Goal: Information Seeking & Learning: Find specific fact

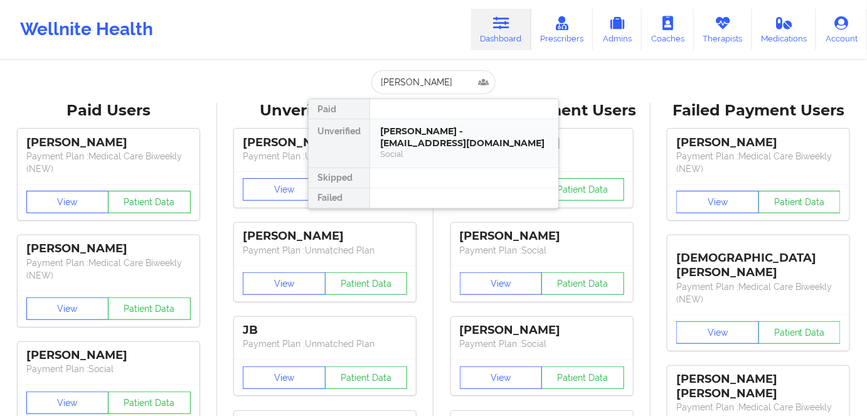
click at [470, 133] on div "[PERSON_NAME] - [EMAIL_ADDRESS][DOMAIN_NAME]" at bounding box center [464, 136] width 168 height 23
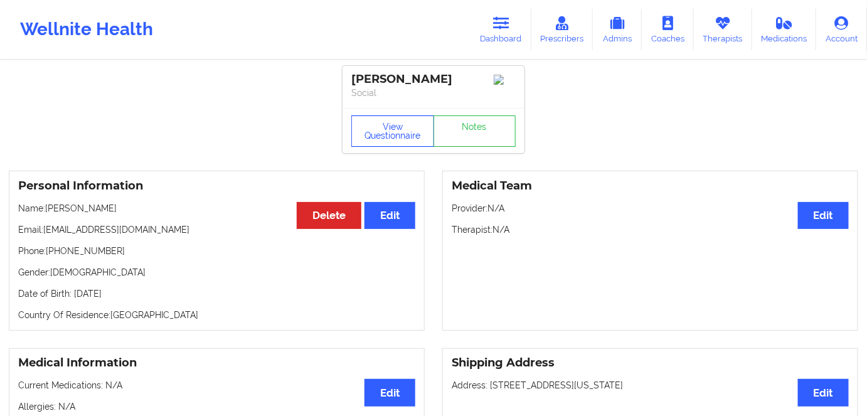
drag, startPoint x: 377, startPoint y: 149, endPoint x: 389, endPoint y: 95, distance: 54.5
click at [377, 147] on button "View Questionnaire" at bounding box center [392, 130] width 83 height 31
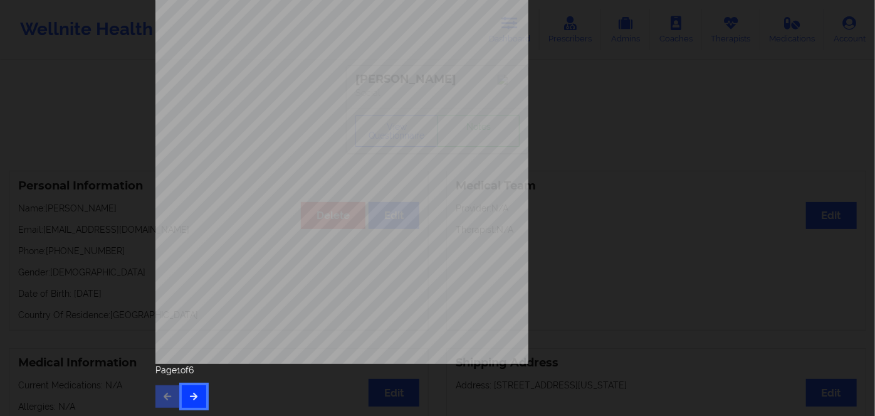
click at [192, 385] on button "button" at bounding box center [194, 396] width 24 height 23
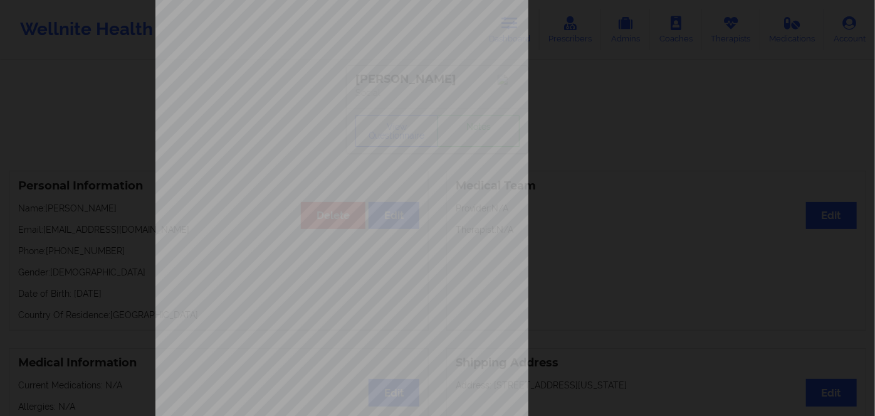
scroll to position [182, 0]
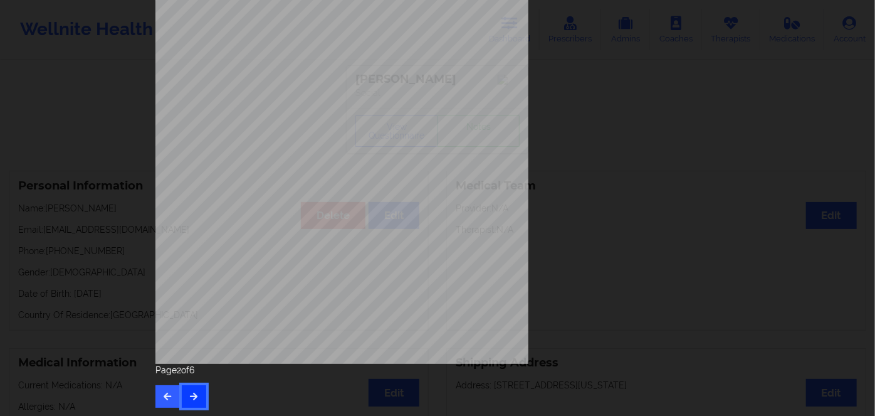
click at [193, 393] on icon "button" at bounding box center [194, 396] width 11 height 8
click at [200, 400] on button "button" at bounding box center [194, 396] width 24 height 23
drag, startPoint x: 192, startPoint y: 396, endPoint x: 198, endPoint y: 387, distance: 10.4
click at [194, 395] on icon "button" at bounding box center [194, 396] width 11 height 8
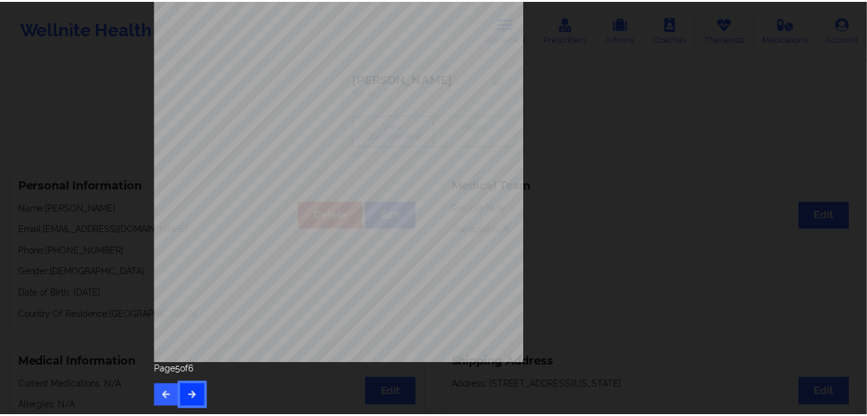
scroll to position [0, 0]
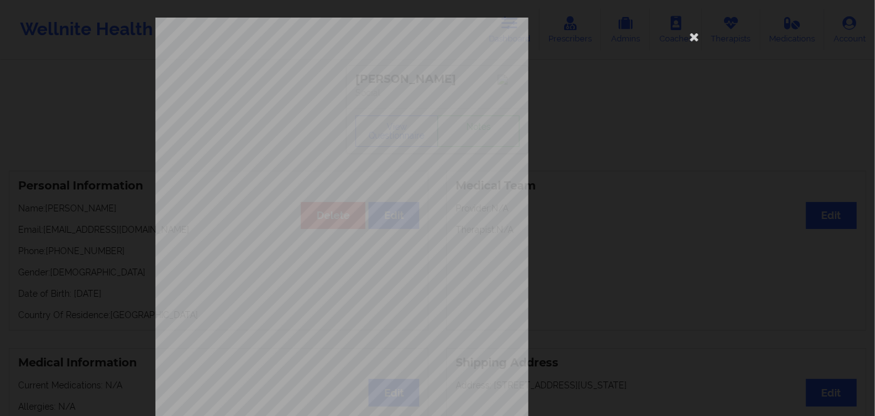
click at [306, 77] on span "950061025-00" at bounding box center [304, 79] width 36 height 6
copy span "950061025"
click at [311, 77] on span "950061025-00" at bounding box center [304, 79] width 36 height 6
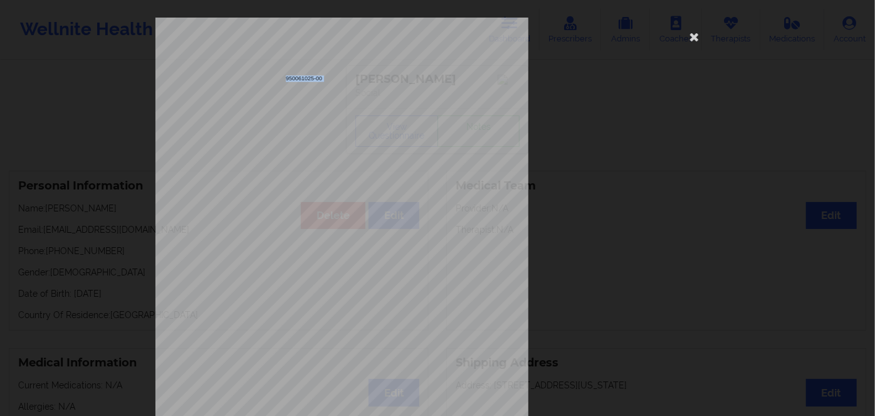
click at [311, 77] on span "950061025-00" at bounding box center [304, 79] width 36 height 6
click at [697, 40] on icon at bounding box center [695, 36] width 20 height 20
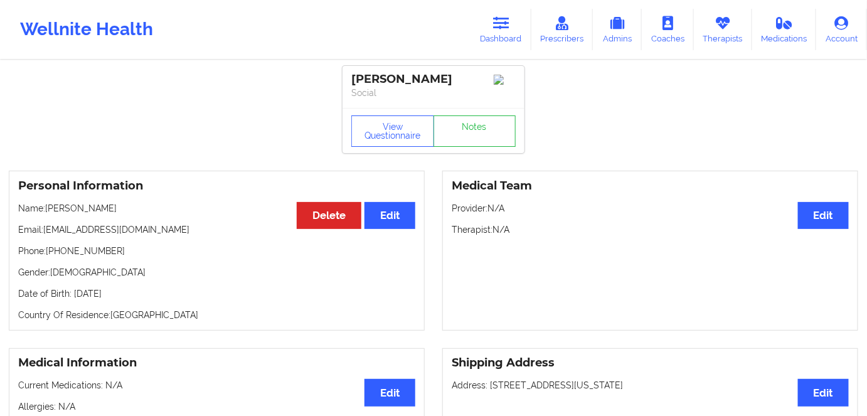
click at [149, 294] on p "Date of Birth: [DEMOGRAPHIC_DATA]" at bounding box center [216, 293] width 397 height 13
drag, startPoint x: 150, startPoint y: 292, endPoint x: 168, endPoint y: 296, distance: 18.7
click at [150, 292] on p "Date of Birth: [DEMOGRAPHIC_DATA]" at bounding box center [216, 293] width 397 height 13
click at [144, 290] on div "Personal Information Edit Delete Name: [PERSON_NAME] Email: [EMAIL_ADDRESS][DOM…" at bounding box center [217, 251] width 416 height 160
click at [148, 293] on p "Date of Birth: [DEMOGRAPHIC_DATA]" at bounding box center [216, 293] width 397 height 13
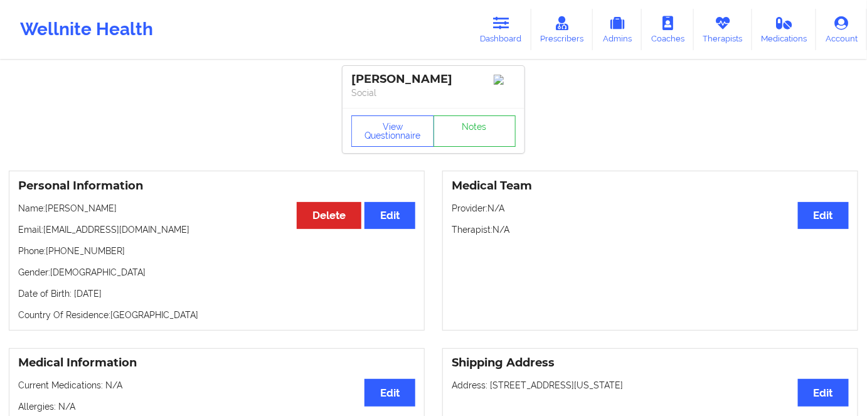
drag, startPoint x: 148, startPoint y: 293, endPoint x: 191, endPoint y: 302, distance: 44.1
click at [149, 293] on p "Date of Birth: [DEMOGRAPHIC_DATA]" at bounding box center [216, 293] width 397 height 13
copy p "1961"
drag, startPoint x: 110, startPoint y: 204, endPoint x: 49, endPoint y: 213, distance: 62.0
click at [49, 213] on div "Personal Information Edit Delete Name: [PERSON_NAME] Email: [EMAIL_ADDRESS][DOM…" at bounding box center [217, 251] width 416 height 160
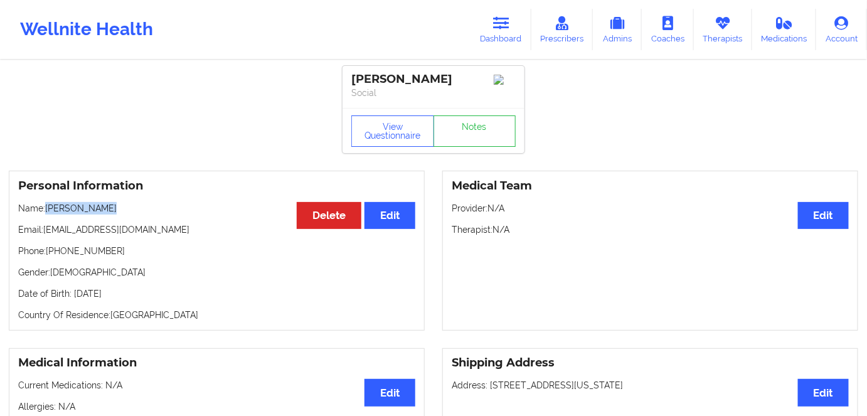
copy p "[PERSON_NAME]"
